Goal: Task Accomplishment & Management: Complete application form

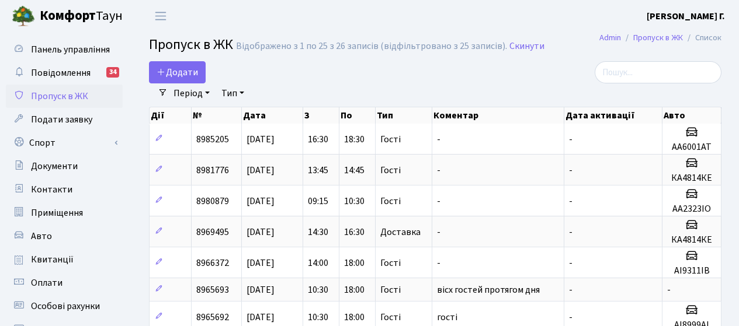
select select "25"
click at [174, 68] on span "Додати" at bounding box center [176, 72] width 41 height 13
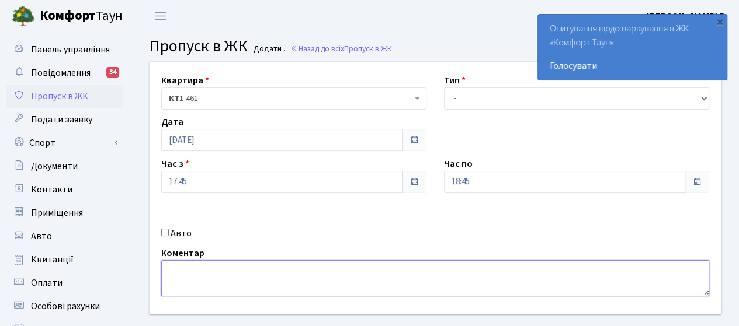
click at [224, 286] on textarea at bounding box center [435, 278] width 548 height 36
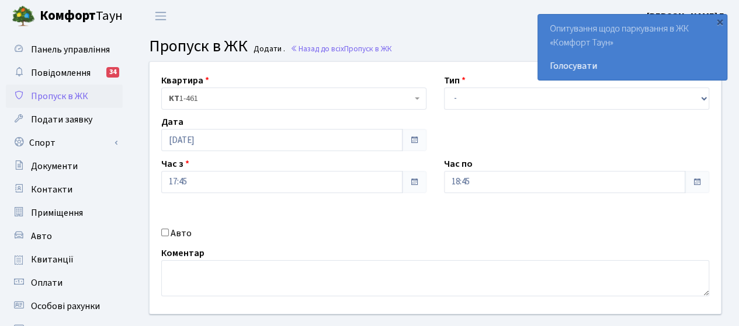
click at [179, 232] on label "Авто" at bounding box center [181, 234] width 21 height 14
click at [169, 232] on input "Авто" at bounding box center [165, 233] width 8 height 8
checkbox input "true"
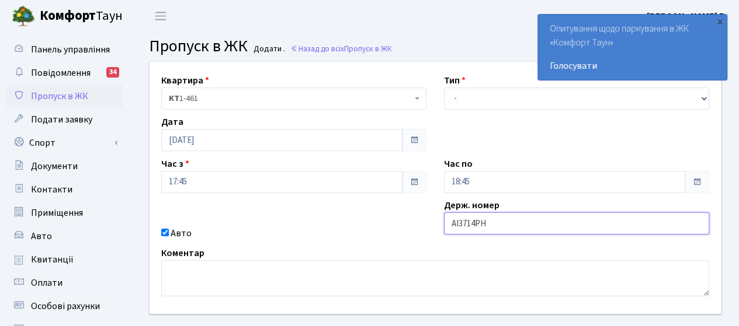
type input "АІ3714РН"
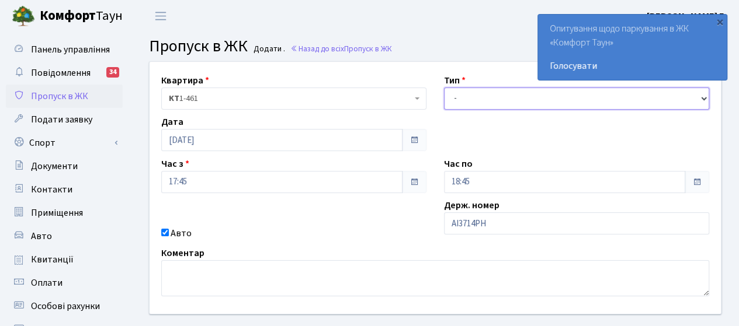
click at [473, 95] on select "- Доставка Таксі Гості Сервіс" at bounding box center [576, 99] width 265 height 22
select select "1"
click at [444, 88] on select "- Доставка Таксі Гості Сервіс" at bounding box center [576, 99] width 265 height 22
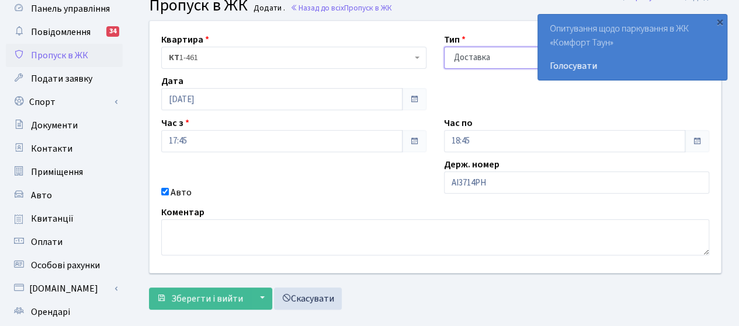
scroll to position [58, 0]
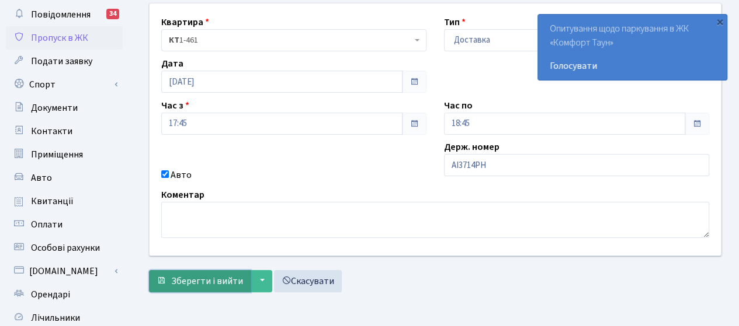
click at [206, 282] on span "Зберегти і вийти" at bounding box center [207, 281] width 72 height 13
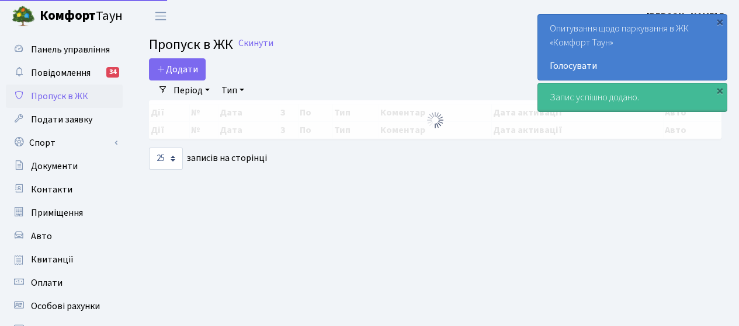
select select "25"
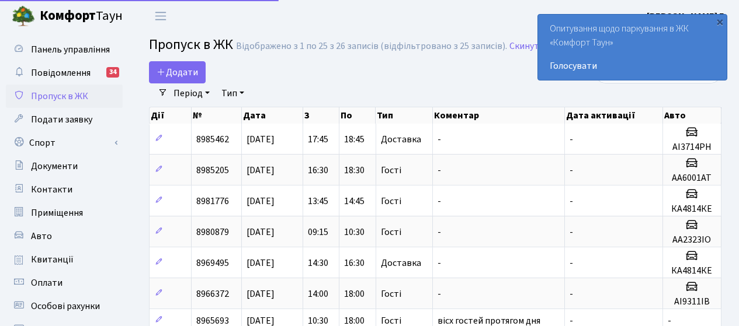
select select "25"
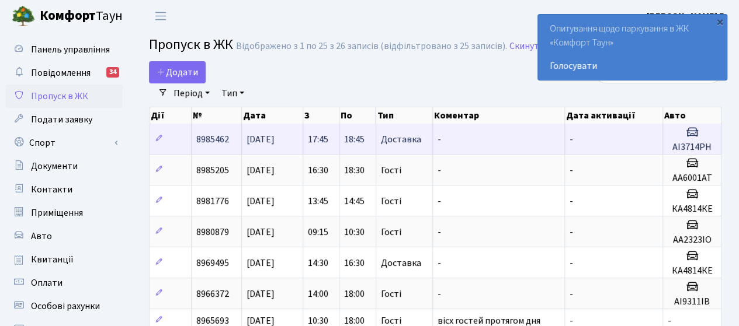
click at [684, 148] on h5 "АІ3714РН" at bounding box center [691, 147] width 48 height 11
